Goal: Information Seeking & Learning: Learn about a topic

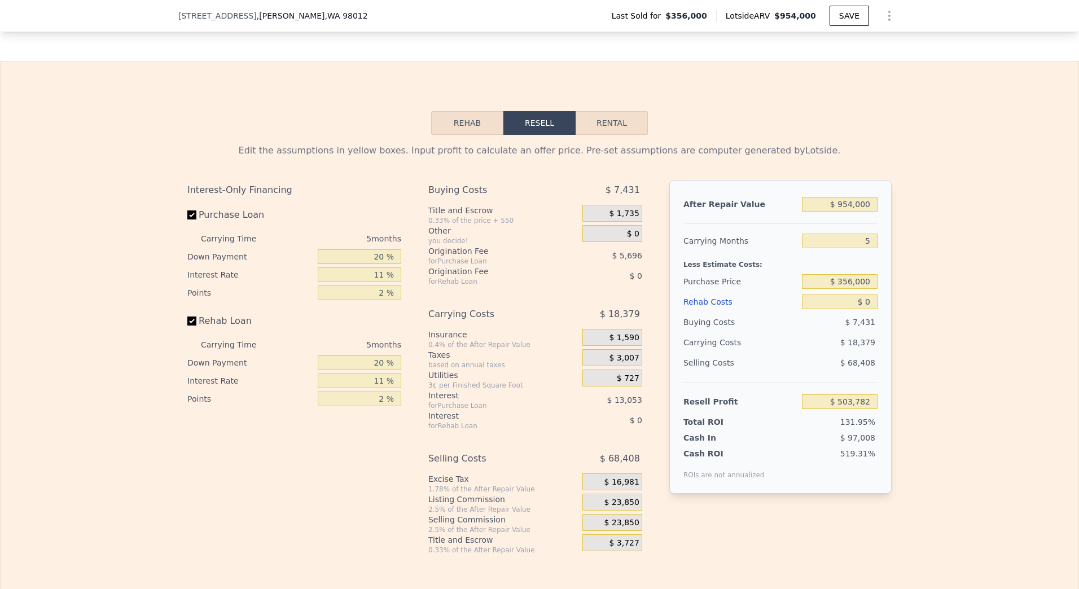
scroll to position [1633, 0]
click at [599, 133] on button "Rental" at bounding box center [612, 121] width 72 height 24
select select "30"
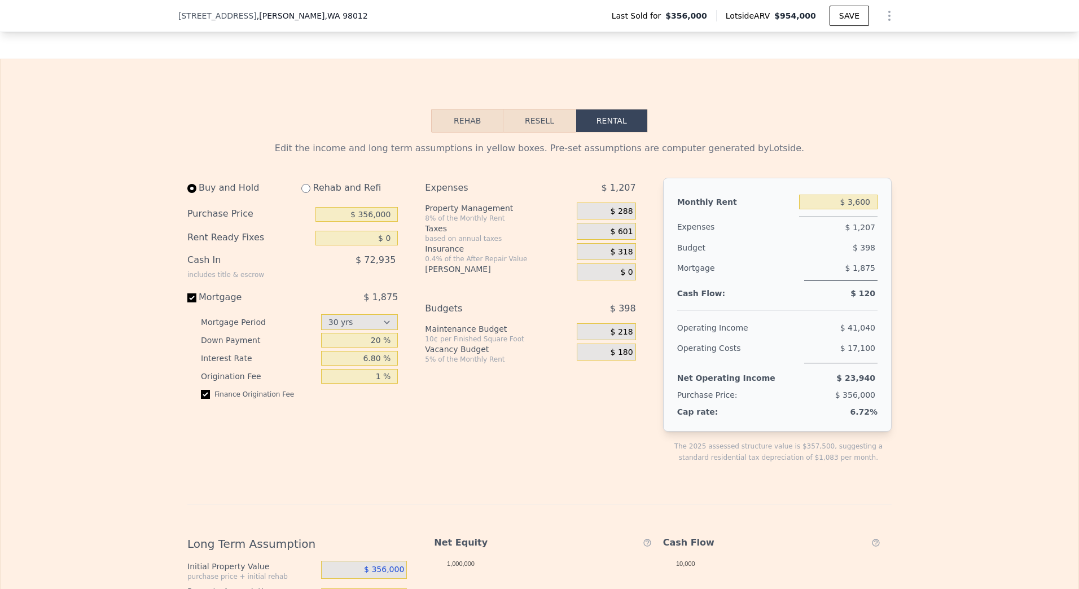
click at [481, 133] on button "Rehab" at bounding box center [467, 121] width 72 height 24
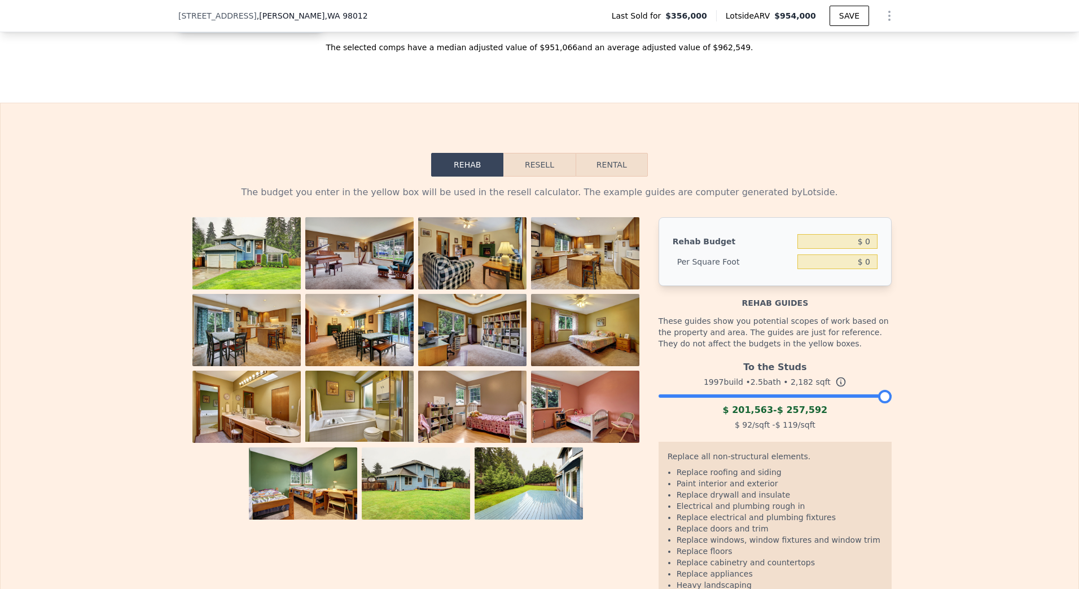
scroll to position [1576, 0]
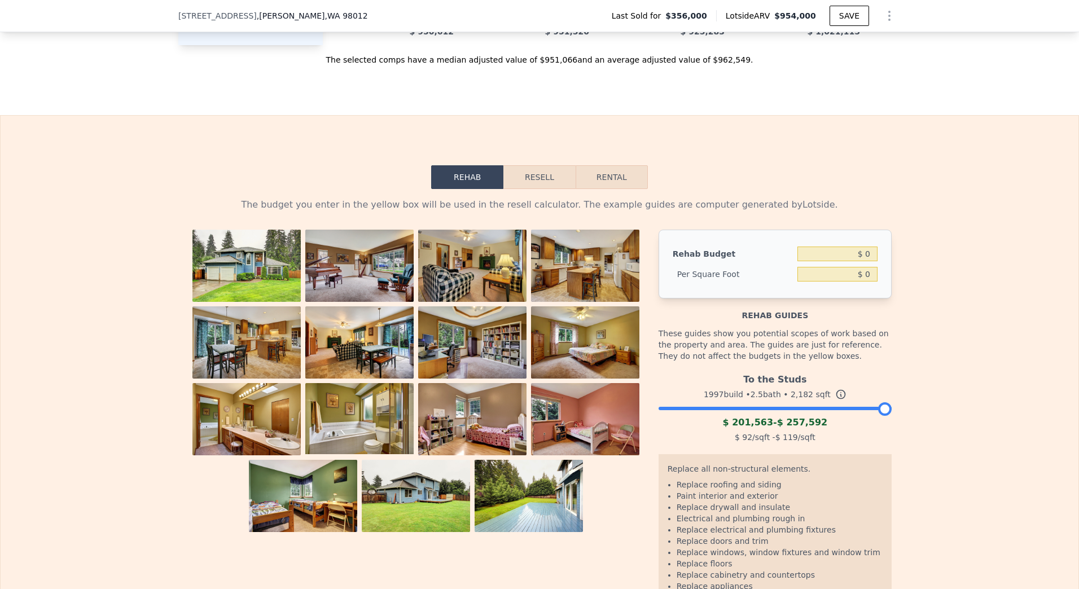
click at [536, 187] on button "Resell" at bounding box center [539, 177] width 72 height 24
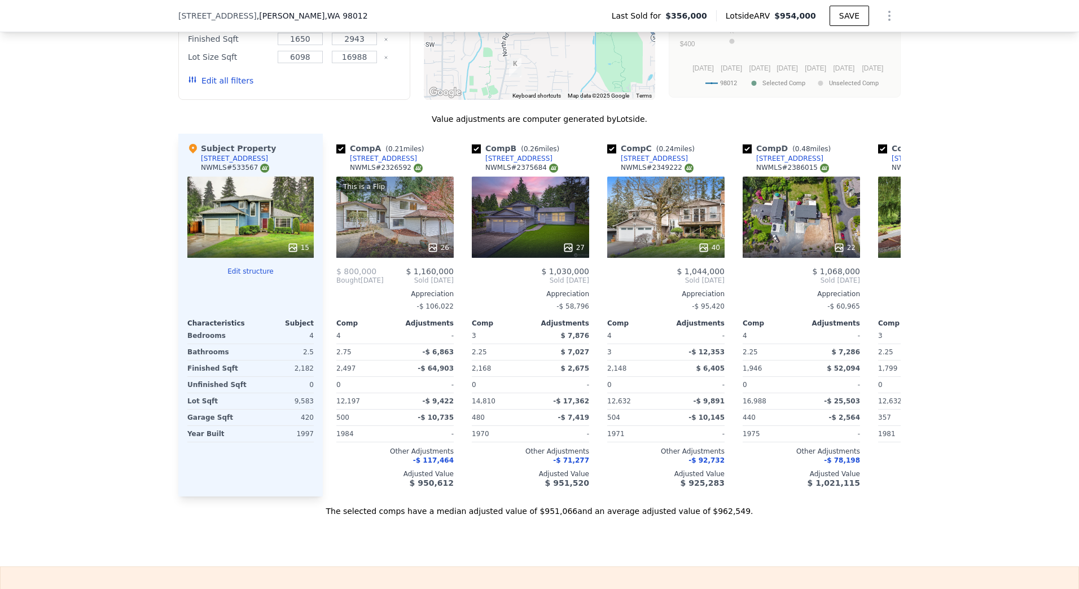
scroll to position [1068, 0]
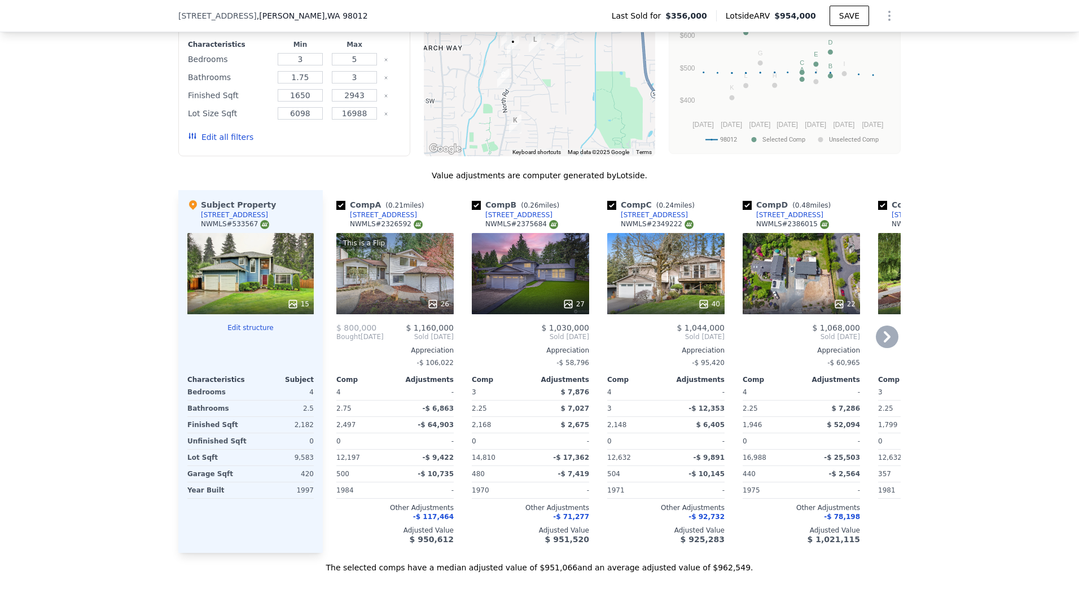
click at [883, 344] on icon at bounding box center [887, 337] width 23 height 23
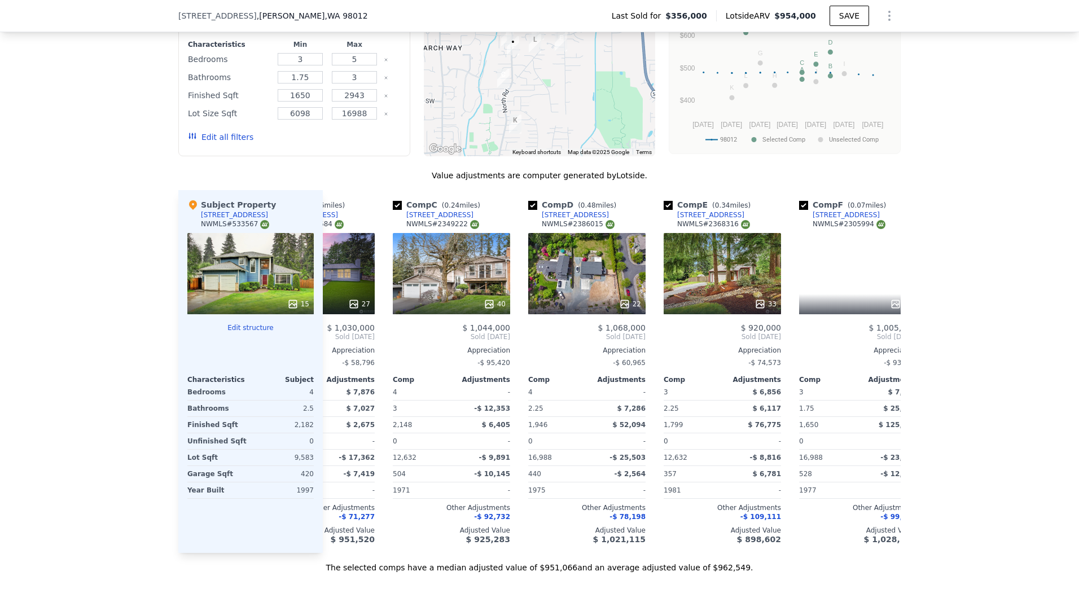
scroll to position [0, 271]
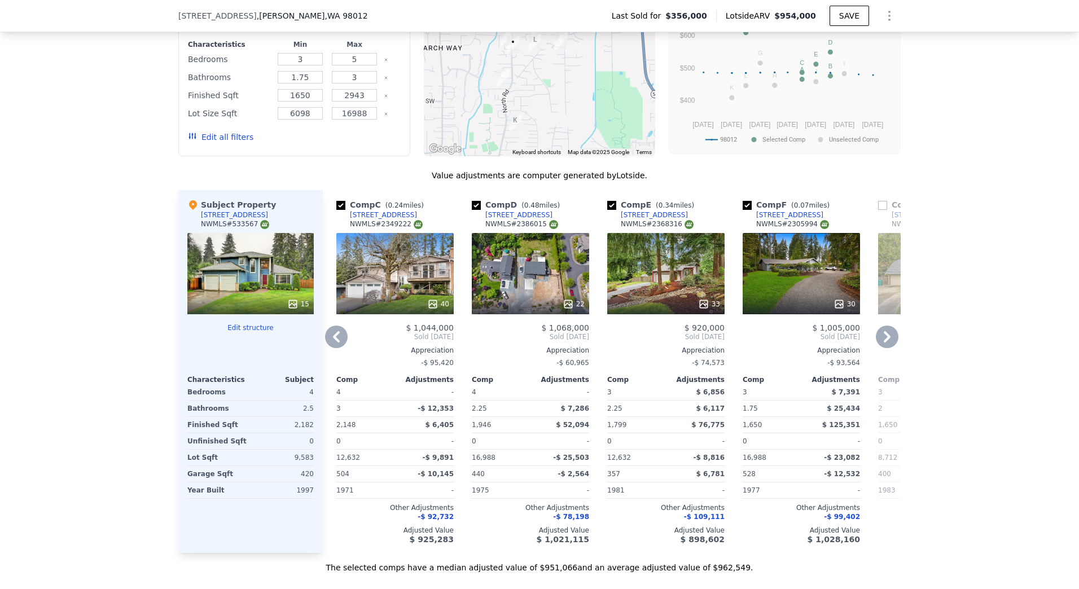
click at [889, 344] on icon at bounding box center [887, 337] width 23 height 23
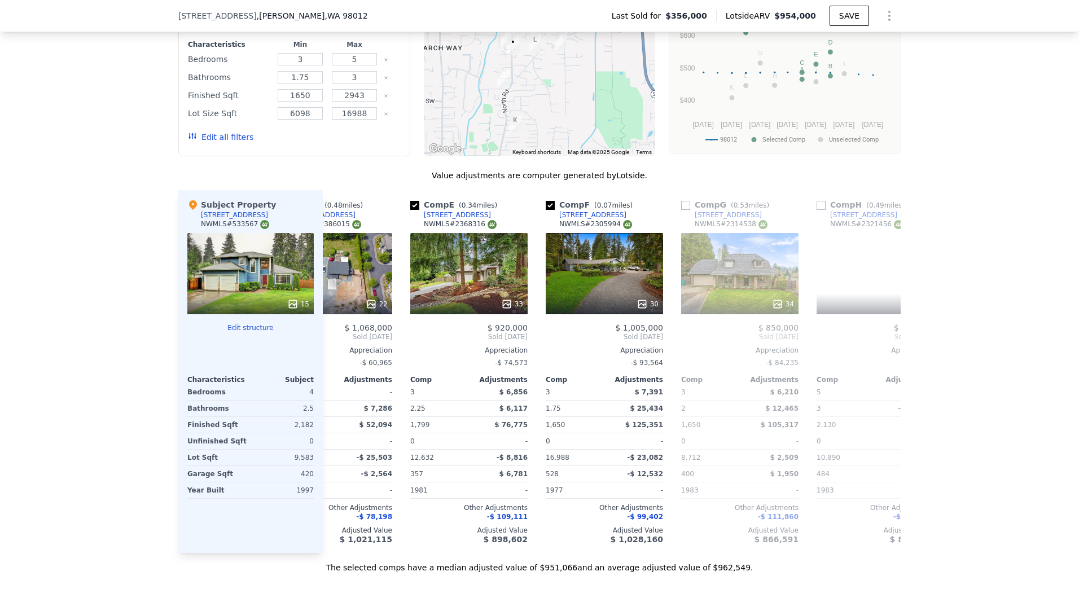
scroll to position [0, 542]
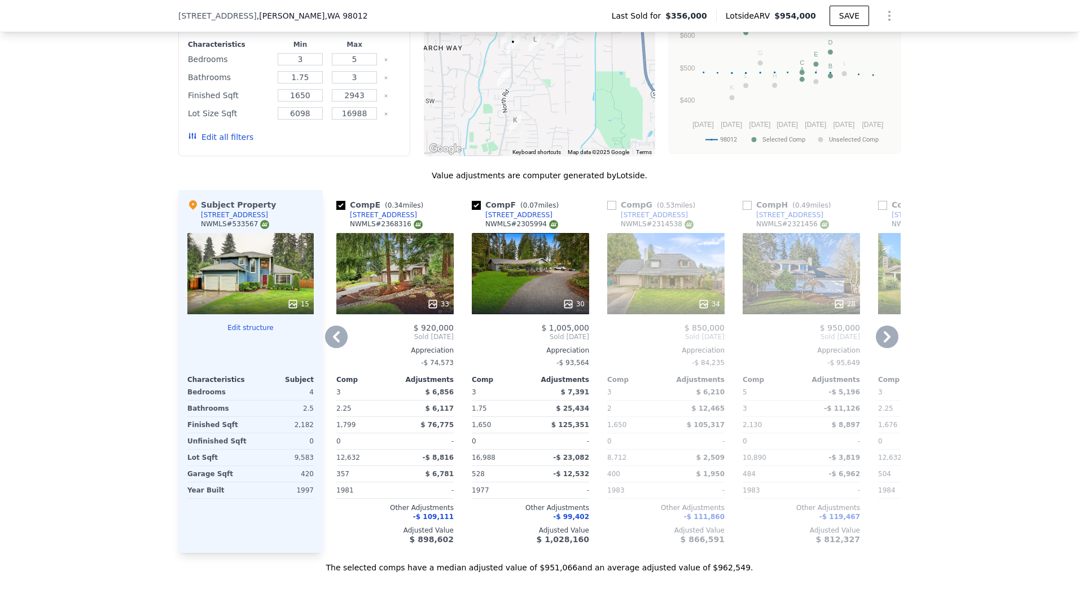
click at [889, 344] on icon at bounding box center [887, 337] width 23 height 23
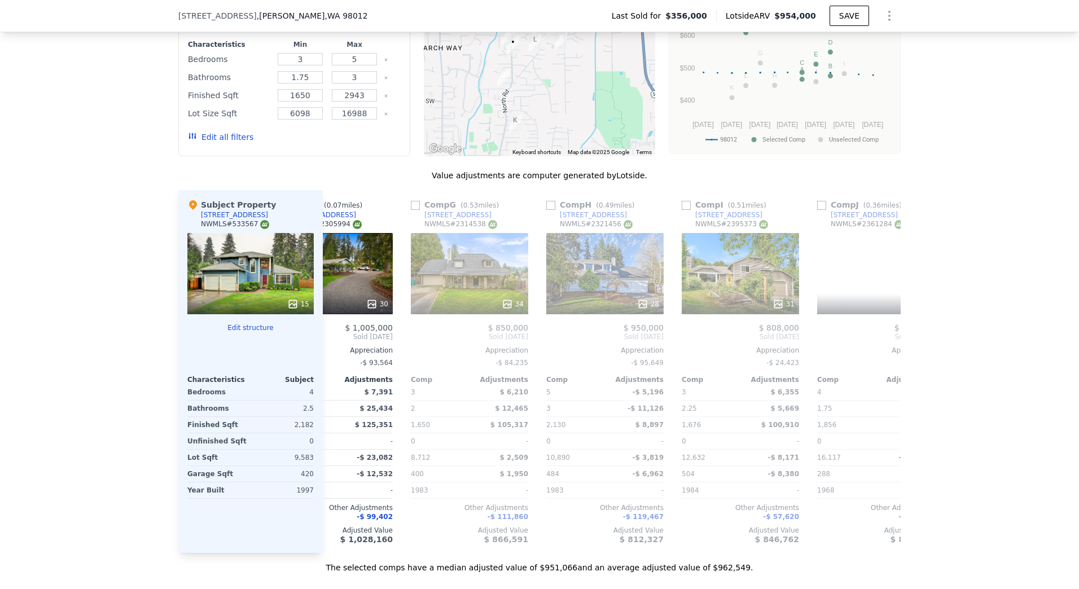
scroll to position [0, 813]
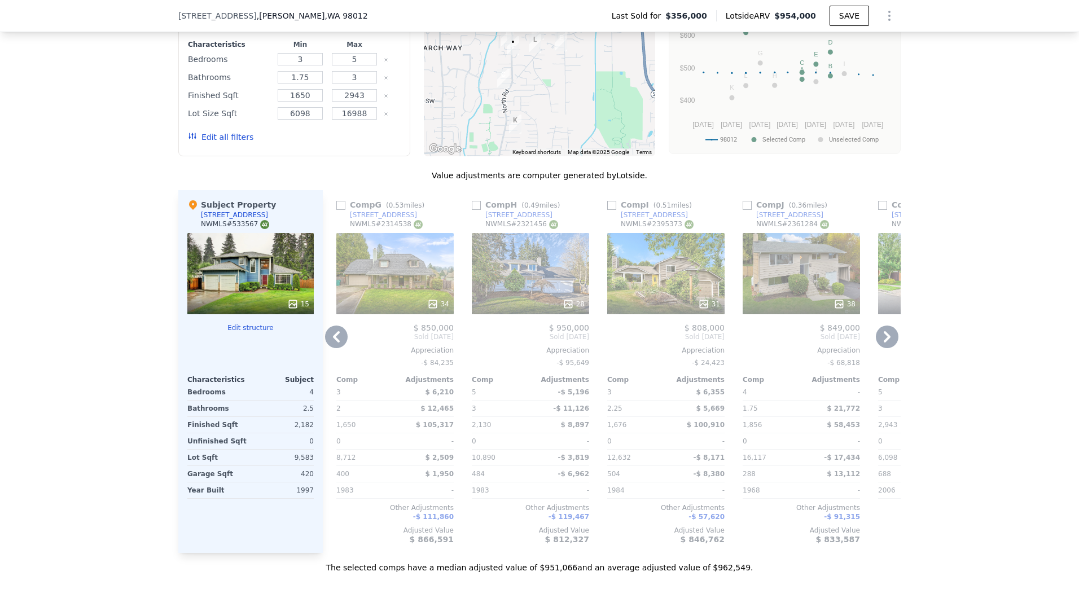
click at [889, 344] on icon at bounding box center [887, 337] width 23 height 23
click at [889, 341] on span "Sold [DATE]" at bounding box center [936, 336] width 117 height 9
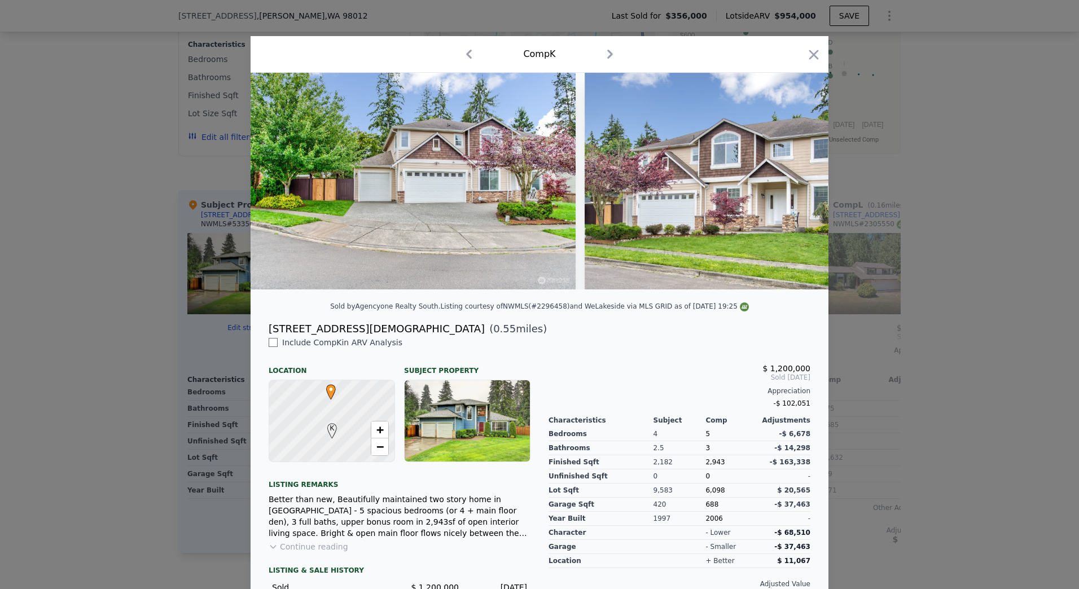
scroll to position [0, 1075]
click at [814, 50] on icon "button" at bounding box center [814, 55] width 10 height 10
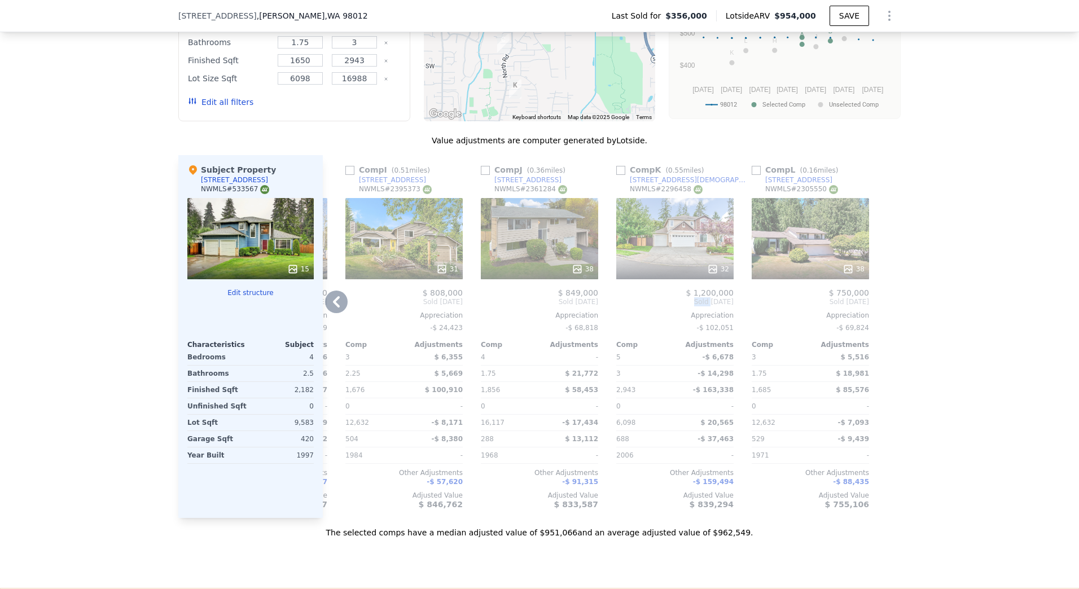
scroll to position [1181, 0]
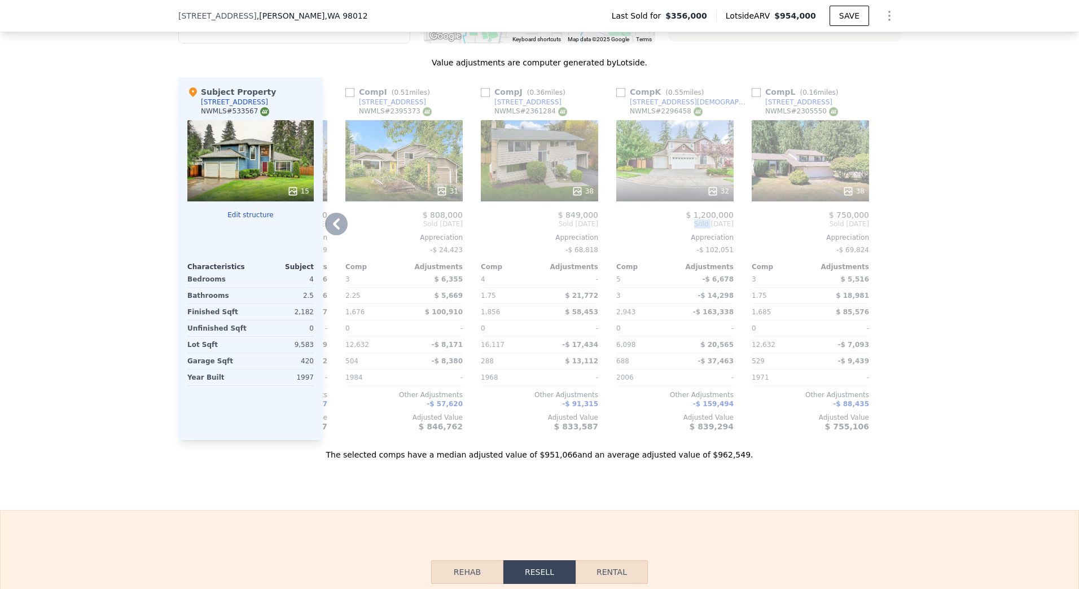
click at [339, 235] on icon at bounding box center [336, 224] width 23 height 23
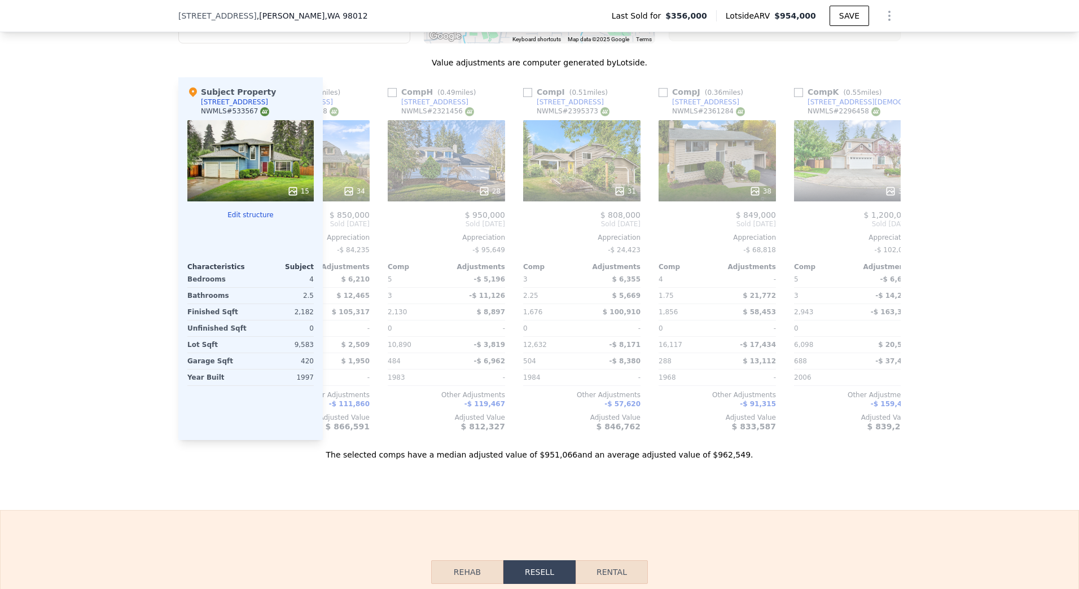
scroll to position [0, 804]
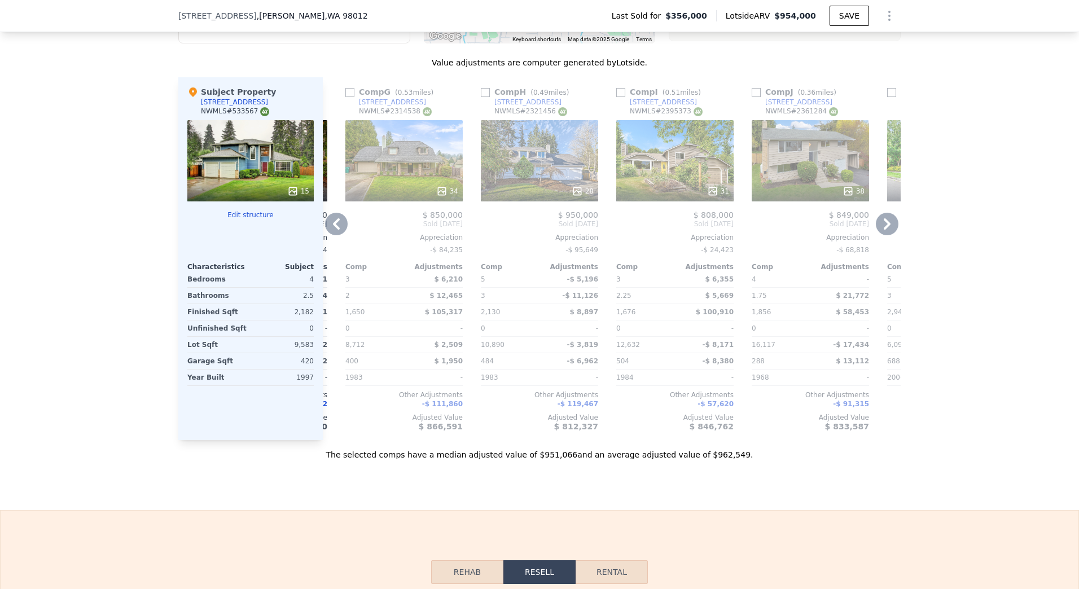
click at [339, 235] on icon at bounding box center [336, 224] width 23 height 23
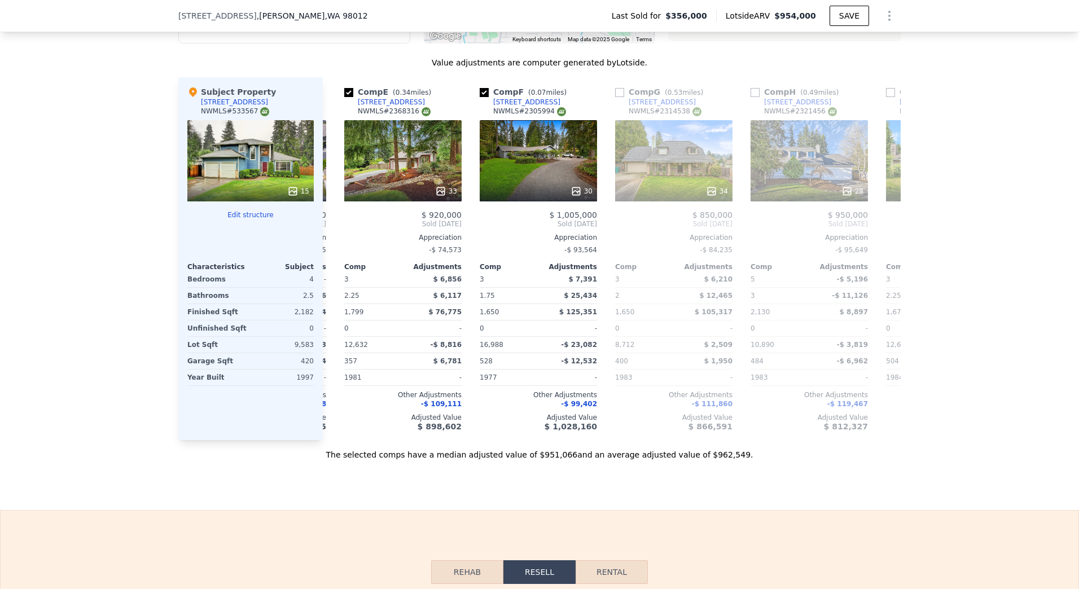
scroll to position [0, 533]
click at [339, 238] on div "Comp A ( 0.21 miles) [STREET_ADDRESS] This is a Flip 26 $ 800,000 $ 1,160,000 B…" at bounding box center [612, 258] width 578 height 363
click at [295, 197] on icon at bounding box center [292, 191] width 11 height 11
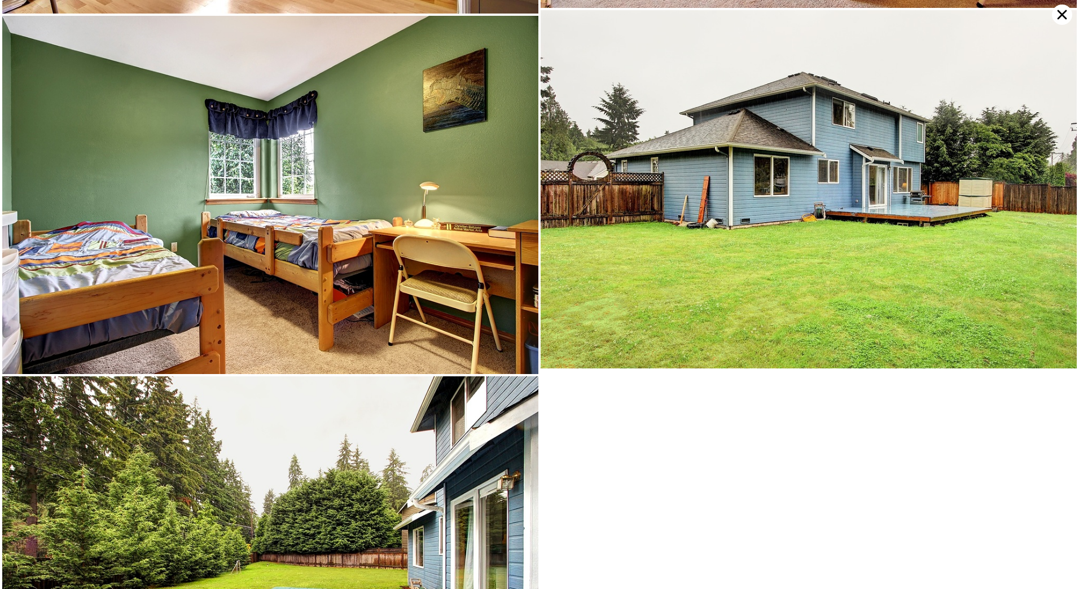
scroll to position [2145, 0]
